Goal: Task Accomplishment & Management: Manage account settings

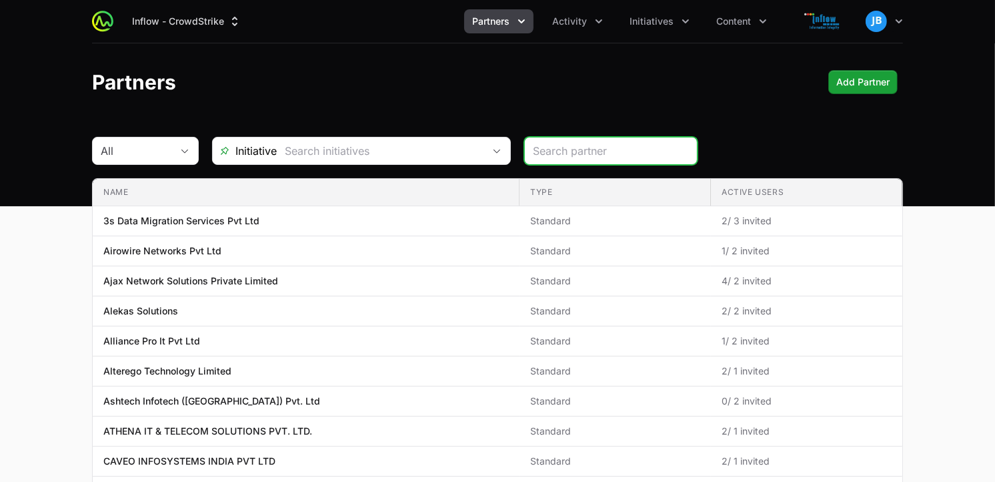
click at [570, 154] on input "search" at bounding box center [611, 151] width 156 height 16
click at [659, 13] on button "Initiatives" at bounding box center [660, 21] width 76 height 24
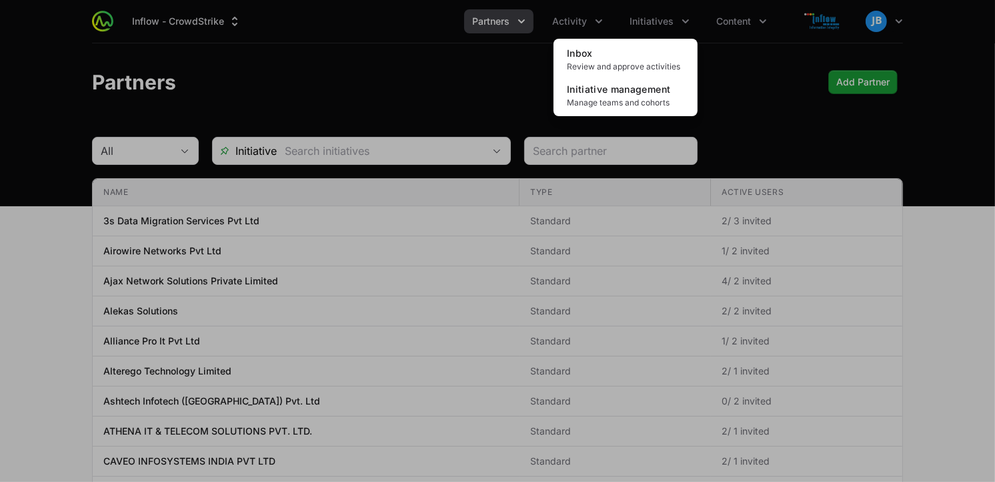
click at [748, 23] on div "Initiatives menu" at bounding box center [497, 241] width 995 height 482
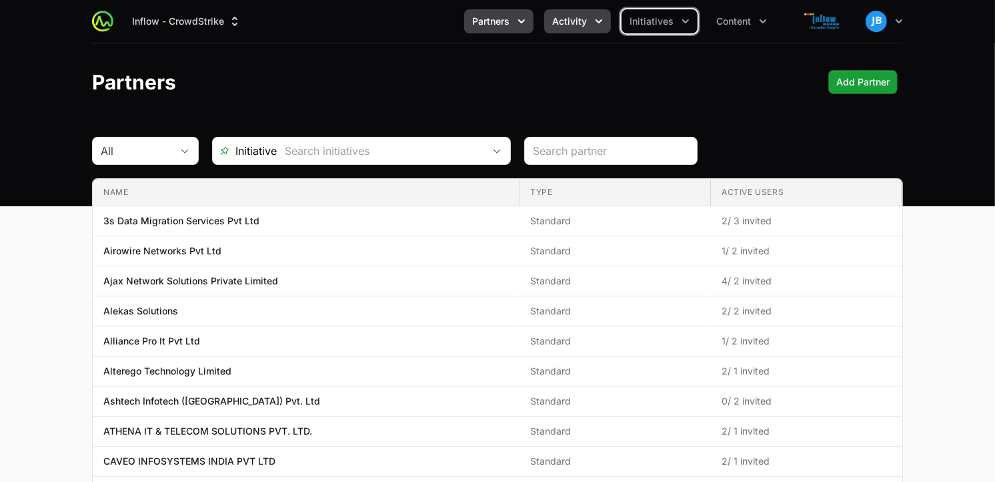
click at [601, 17] on icon "Activity menu" at bounding box center [598, 21] width 13 height 13
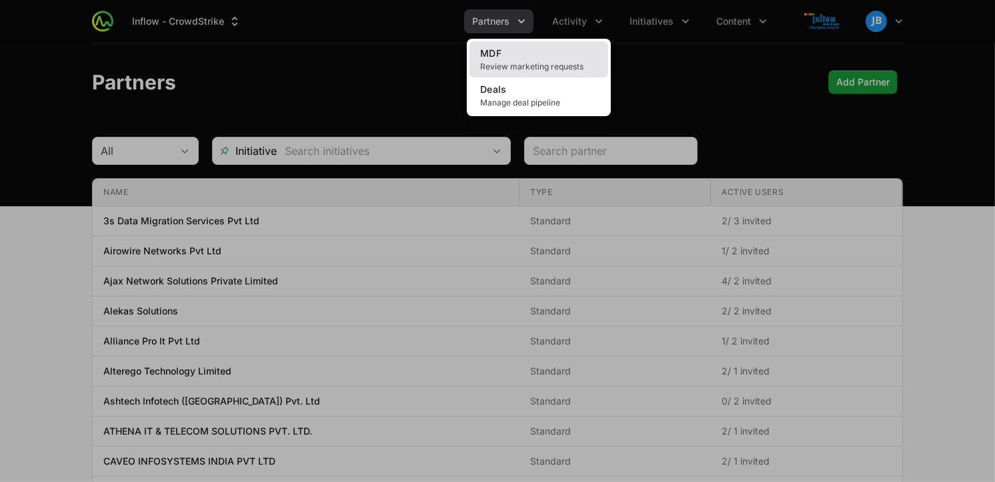
click at [522, 67] on span "Review marketing requests" at bounding box center [538, 66] width 117 height 11
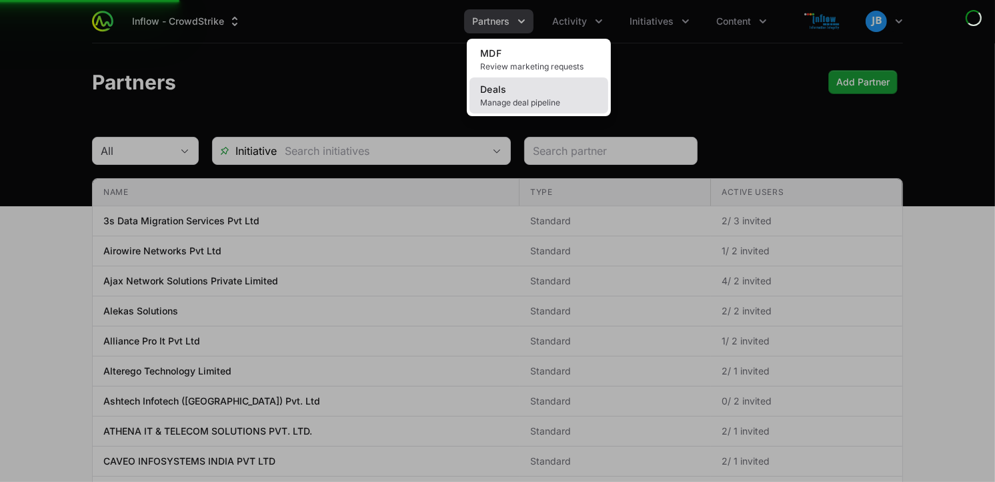
click at [510, 101] on span "Manage deal pipeline" at bounding box center [538, 102] width 117 height 11
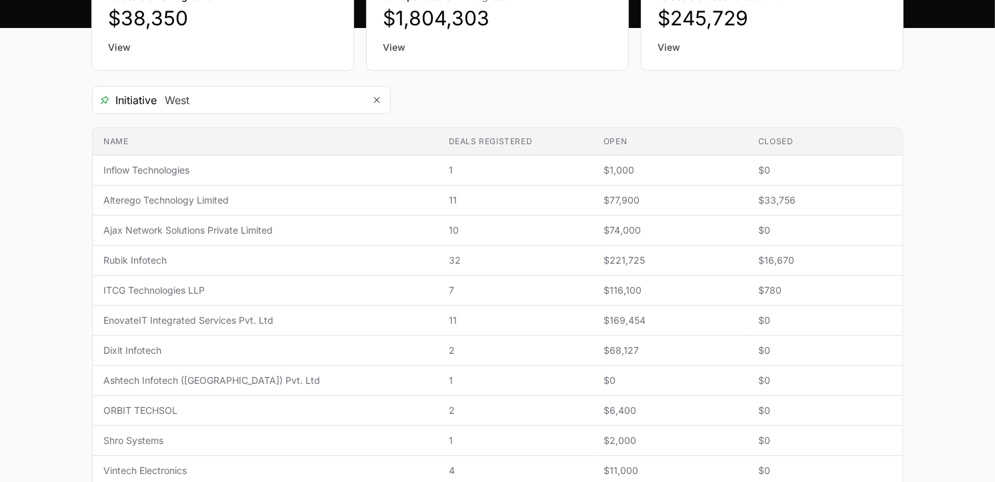
scroll to position [181, 0]
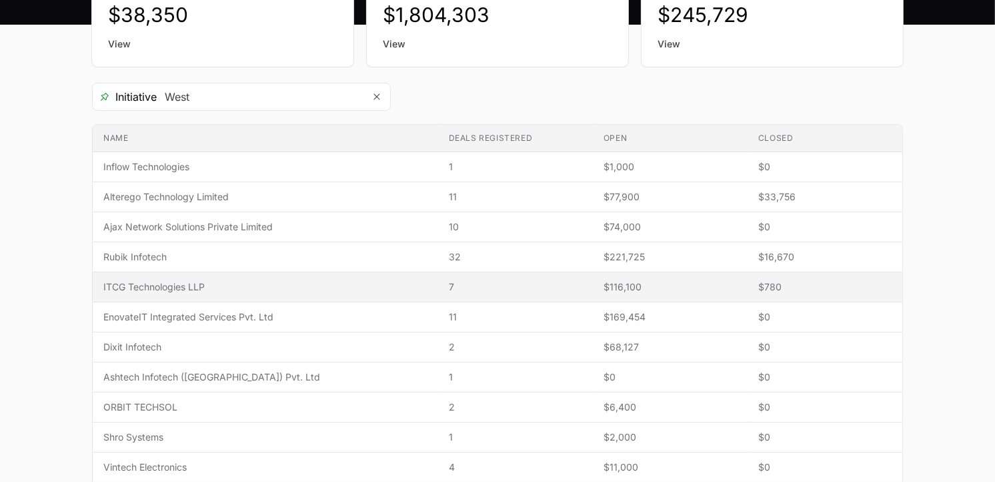
click at [336, 291] on span "ITCG Technologies LLP" at bounding box center [265, 286] width 324 height 13
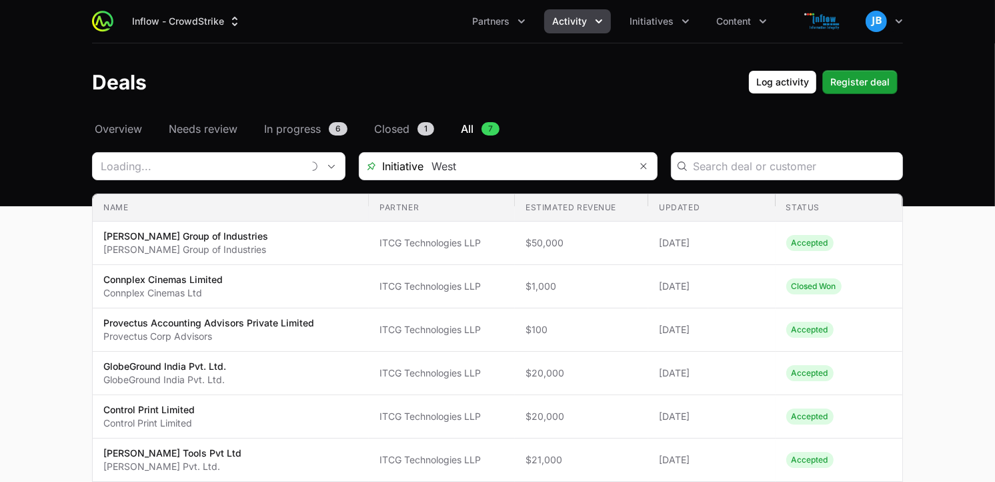
type input "ITCG Technologies LLP"
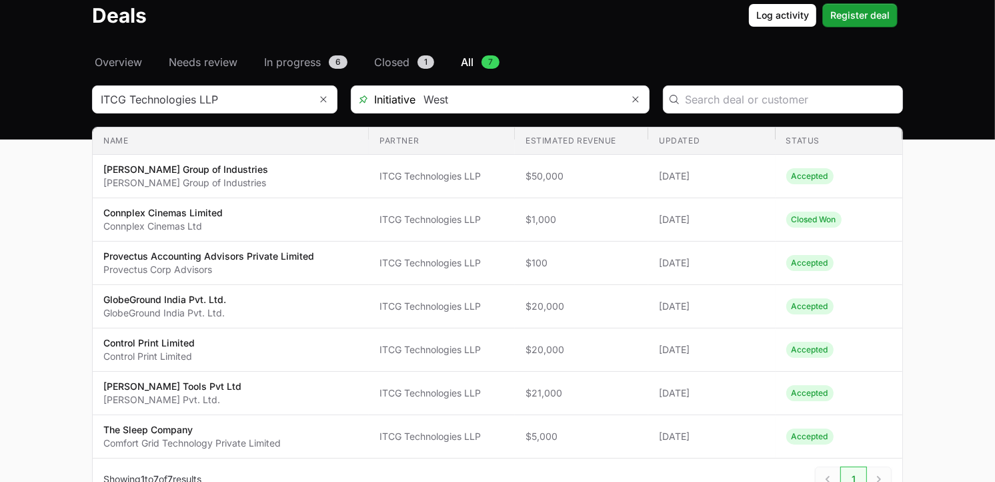
scroll to position [65, 0]
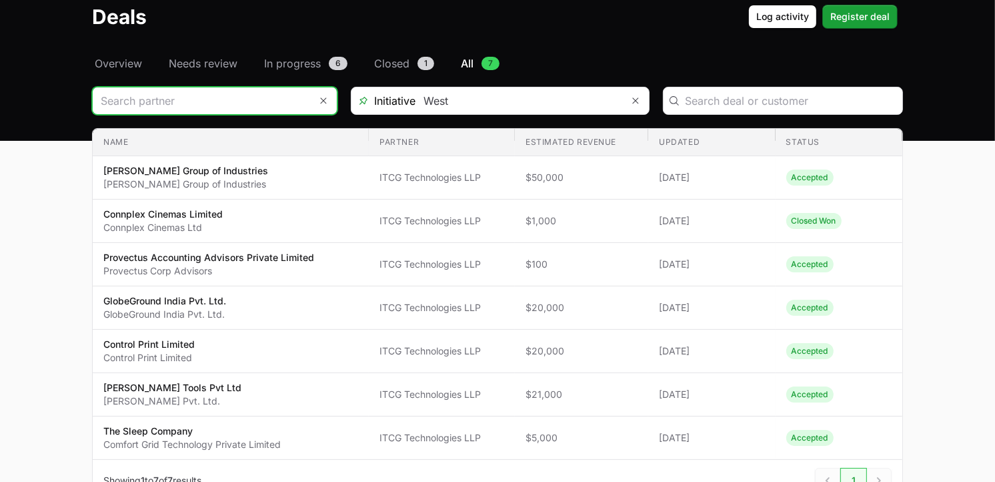
click at [280, 98] on input "Deals Filters" at bounding box center [201, 100] width 217 height 27
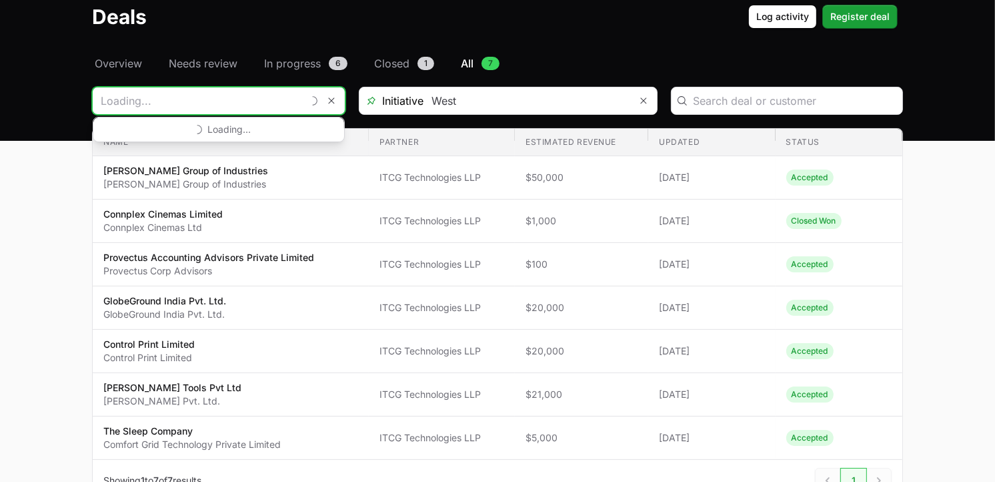
scroll to position [237, 0]
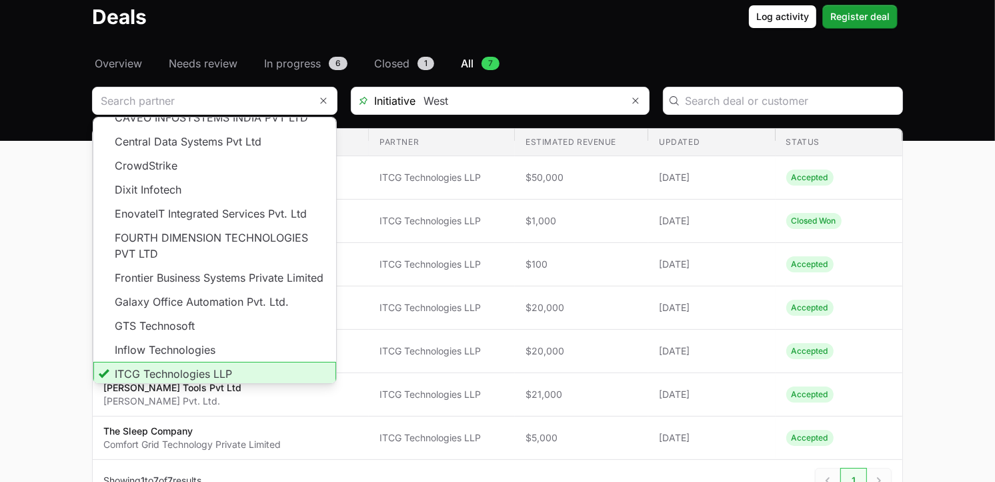
type input "ITCG Technologies LLP"
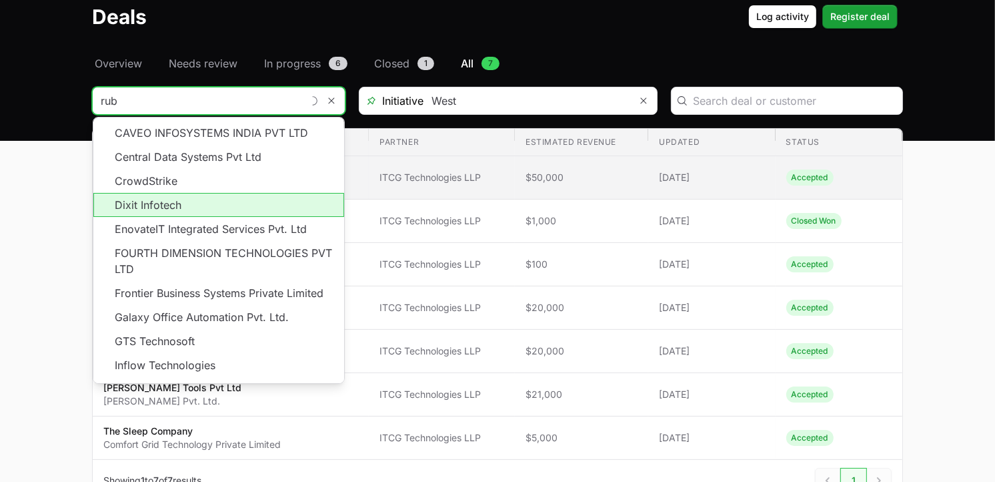
scroll to position [0, 0]
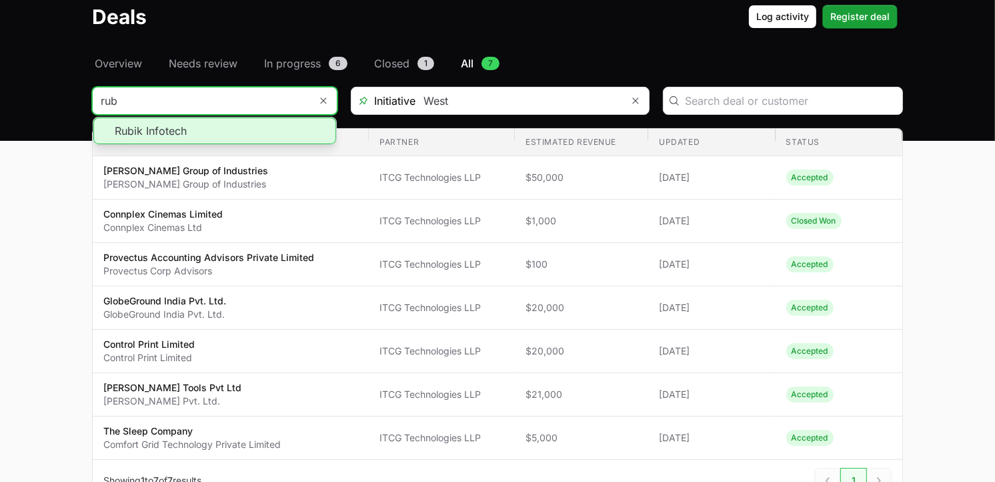
click at [187, 130] on li "Rubik Infotech" at bounding box center [214, 130] width 243 height 27
type input "Rubik Infotech"
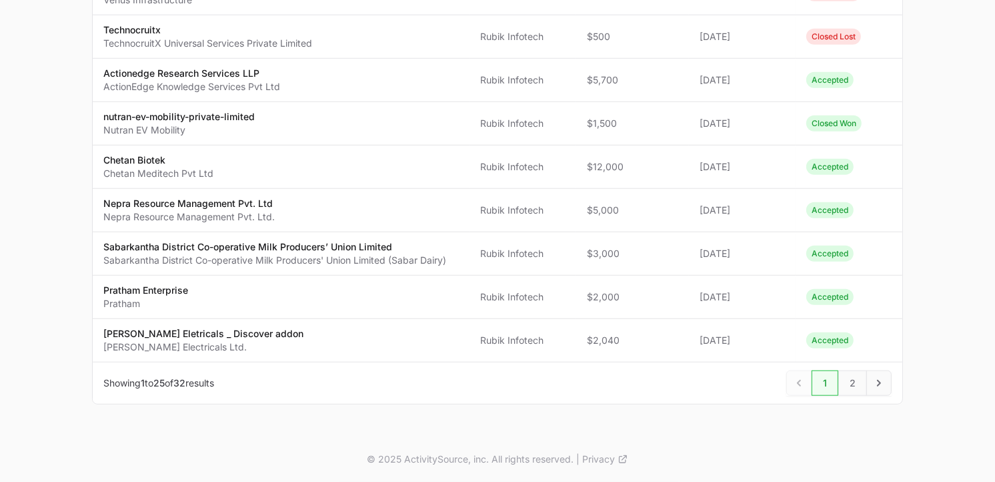
scroll to position [969, 0]
